Goal: Transaction & Acquisition: Purchase product/service

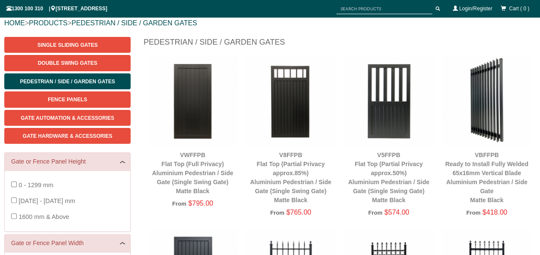
scroll to position [99, 0]
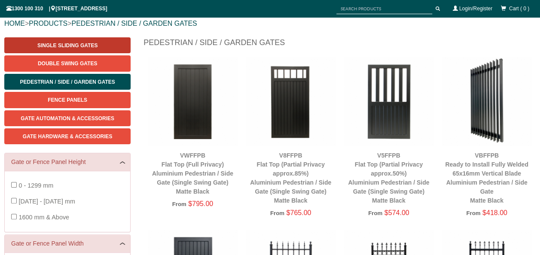
click at [91, 46] on span "Single Sliding Gates" at bounding box center [67, 45] width 60 height 6
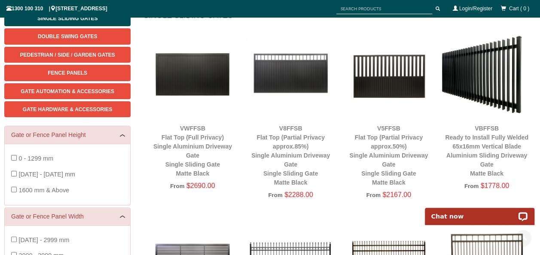
scroll to position [125, 0]
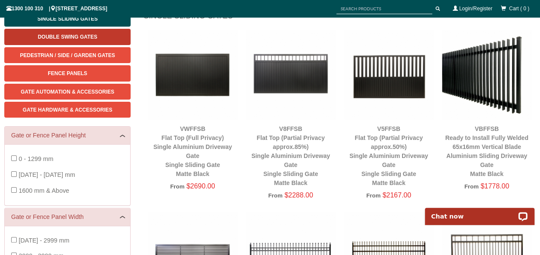
click at [72, 40] on span "Double Swing Gates" at bounding box center [67, 37] width 59 height 6
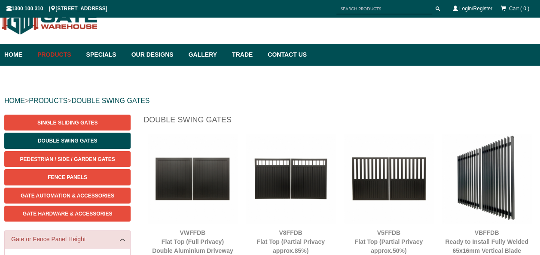
click at [317, 162] on img at bounding box center [290, 178] width 89 height 89
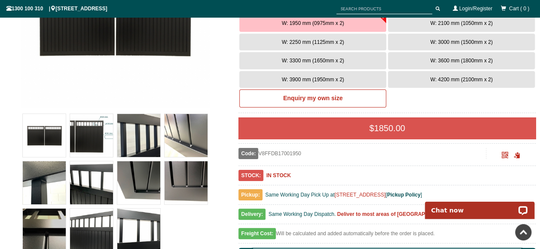
scroll to position [181, 0]
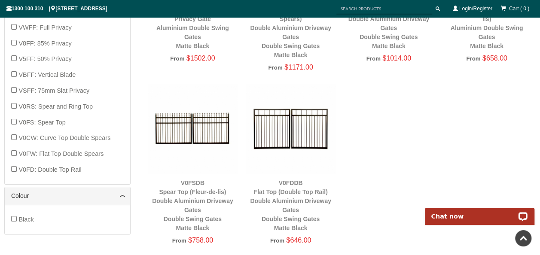
scroll to position [458, 0]
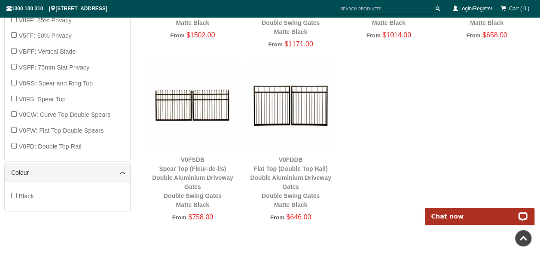
click at [197, 120] on img at bounding box center [192, 105] width 89 height 89
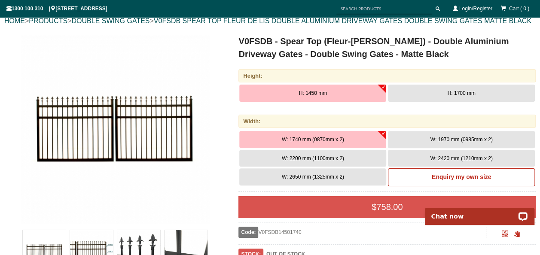
click at [458, 96] on span "H: 1700 mm" at bounding box center [461, 93] width 28 height 6
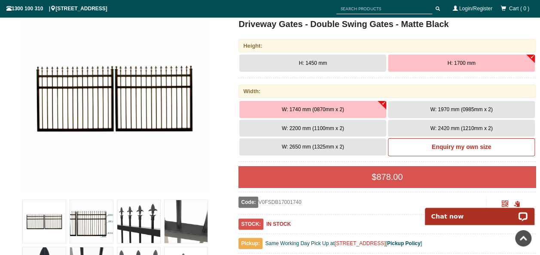
scroll to position [128, 0]
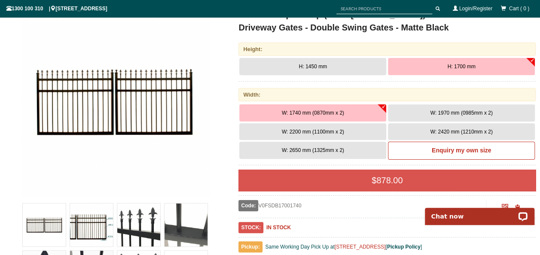
click at [322, 116] on span "W: 1740 mm (0870mm x 2)" at bounding box center [313, 113] width 62 height 6
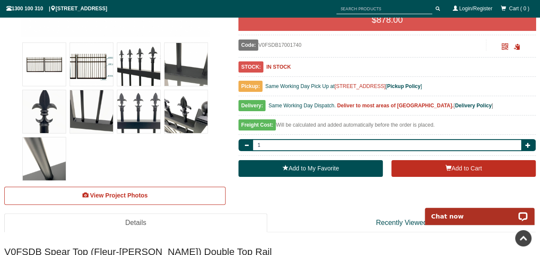
scroll to position [289, 0]
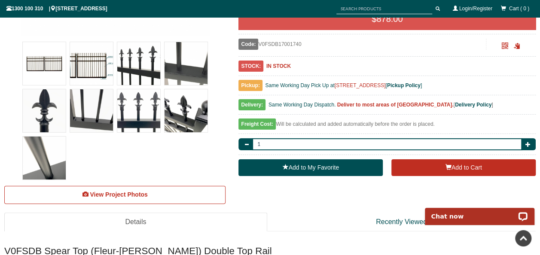
click at [257, 110] on span "Delivery:" at bounding box center [251, 104] width 27 height 11
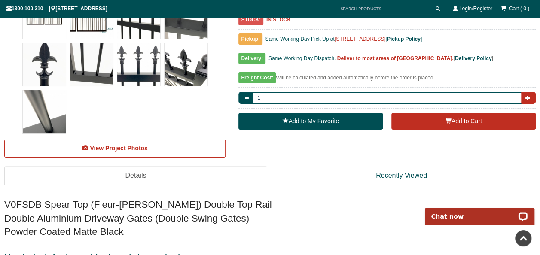
click at [526, 100] on span "button" at bounding box center [527, 97] width 5 height 5
click at [243, 104] on button "button" at bounding box center [245, 98] width 15 height 12
type input "1"
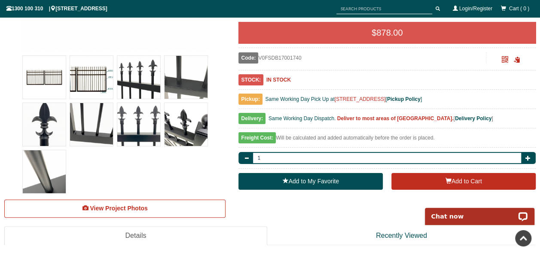
scroll to position [282, 0]
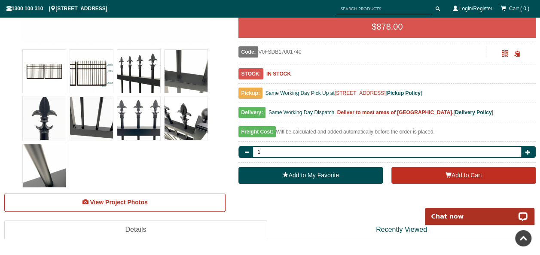
click at [252, 118] on span "Delivery:" at bounding box center [251, 112] width 27 height 11
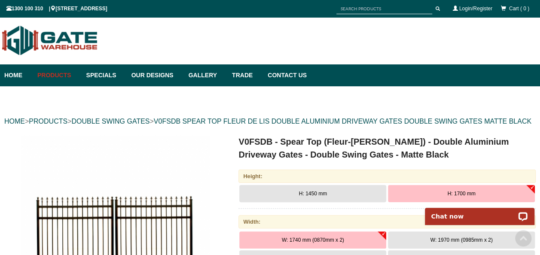
scroll to position [0, 0]
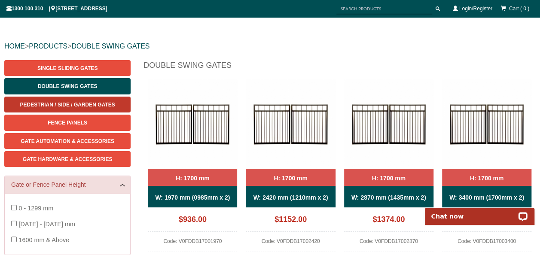
scroll to position [83, 0]
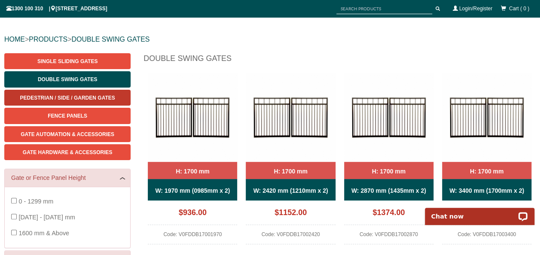
click at [95, 95] on span "Pedestrian / Side / Garden Gates" at bounding box center [67, 98] width 95 height 6
